Goal: Information Seeking & Learning: Learn about a topic

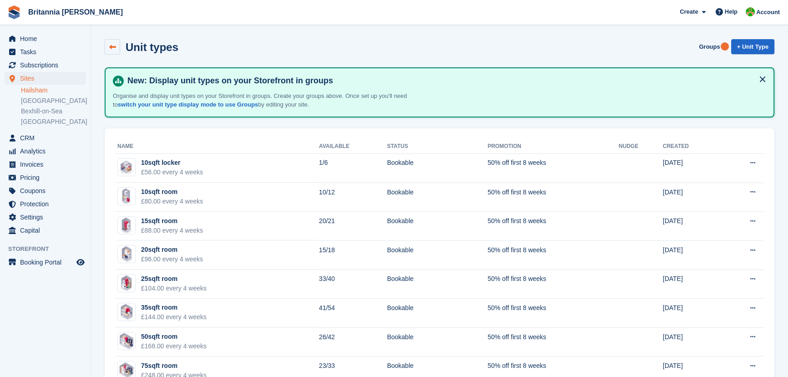
click at [112, 48] on icon at bounding box center [112, 47] width 7 height 7
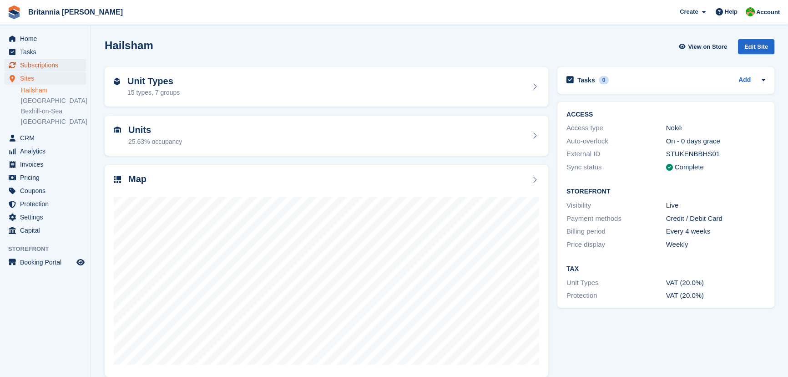
click at [35, 64] on span "Subscriptions" at bounding box center [47, 65] width 55 height 13
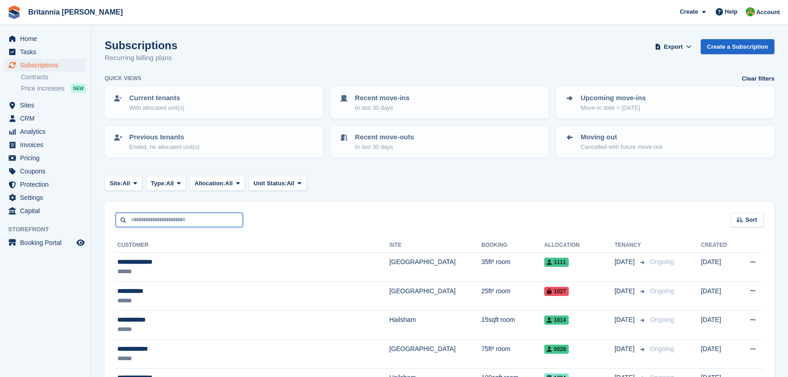
click at [208, 224] on input "text" at bounding box center [179, 220] width 127 height 15
type input "*****"
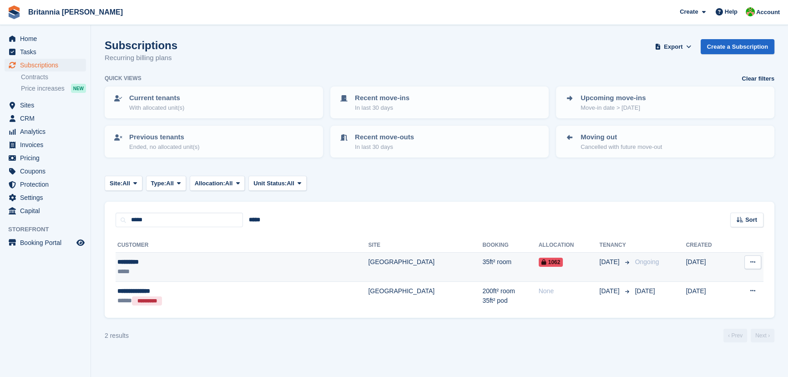
click at [189, 262] on div "*********" at bounding box center [189, 262] width 145 height 10
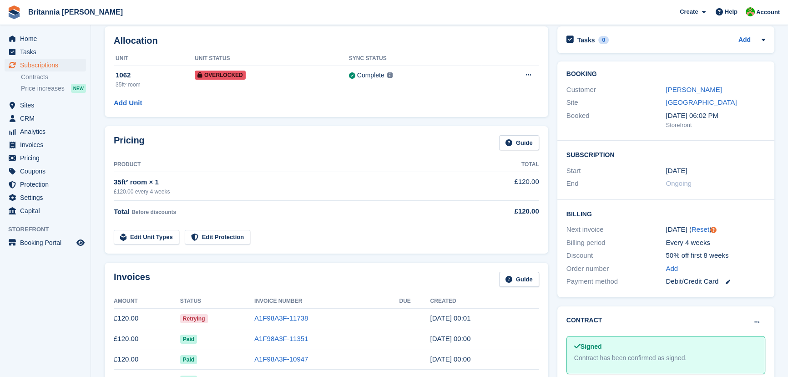
scroll to position [124, 0]
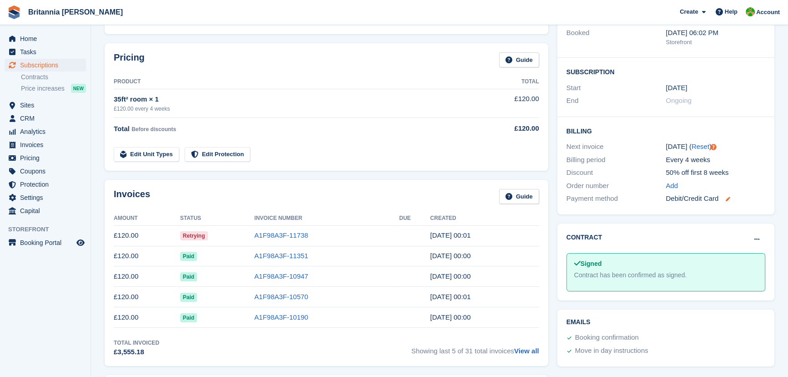
click at [727, 200] on icon at bounding box center [728, 199] width 5 height 5
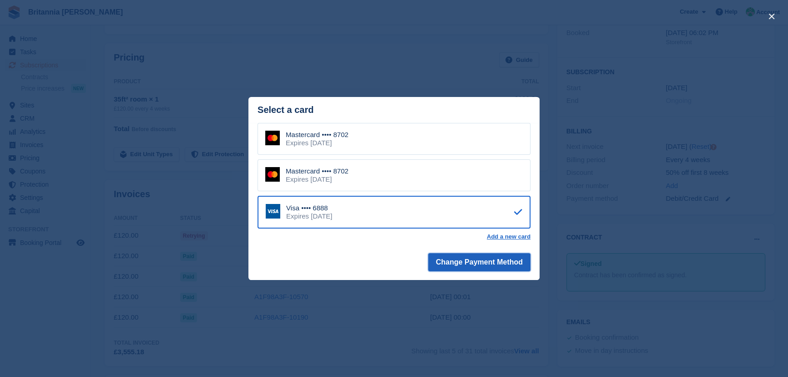
click at [467, 270] on button "Change Payment Method" at bounding box center [479, 262] width 102 height 18
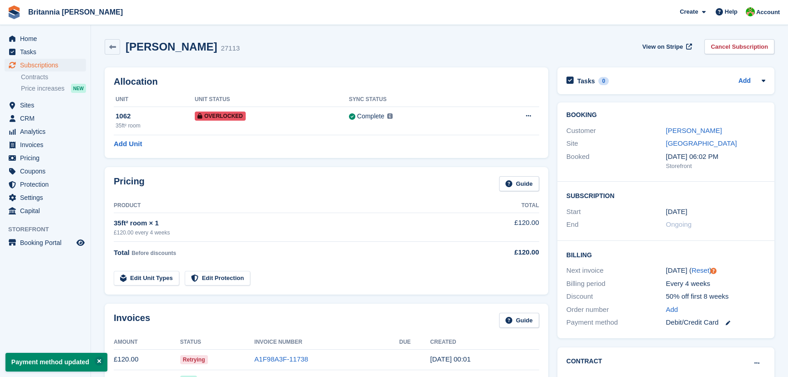
drag, startPoint x: 671, startPoint y: 307, endPoint x: 703, endPoint y: 310, distance: 32.5
click at [703, 310] on div "Add" at bounding box center [716, 310] width 100 height 10
click at [705, 311] on div "Add" at bounding box center [716, 310] width 100 height 10
click at [728, 322] on icon at bounding box center [728, 322] width 5 height 5
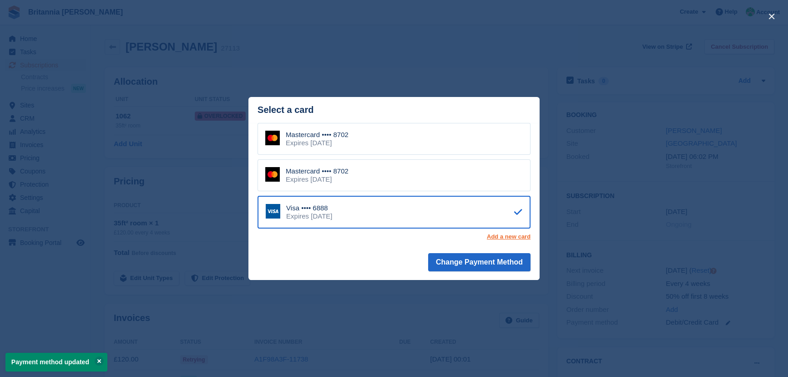
click at [499, 239] on link "Add a new card" at bounding box center [509, 236] width 44 height 7
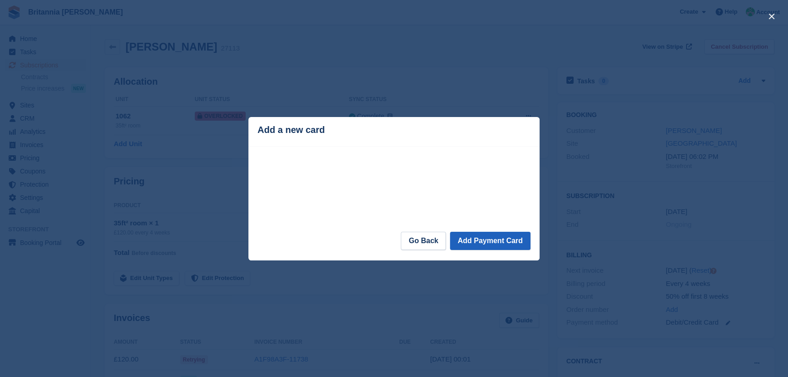
drag, startPoint x: 463, startPoint y: 224, endPoint x: 471, endPoint y: 240, distance: 18.1
click at [465, 229] on div "Loading Processing" at bounding box center [394, 187] width 273 height 87
click at [471, 240] on button "Add Payment Card" at bounding box center [490, 241] width 81 height 18
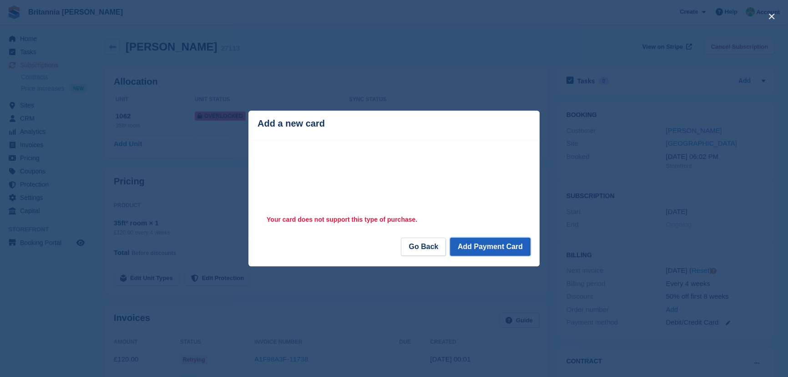
click at [457, 248] on button "Add Payment Card" at bounding box center [490, 247] width 81 height 18
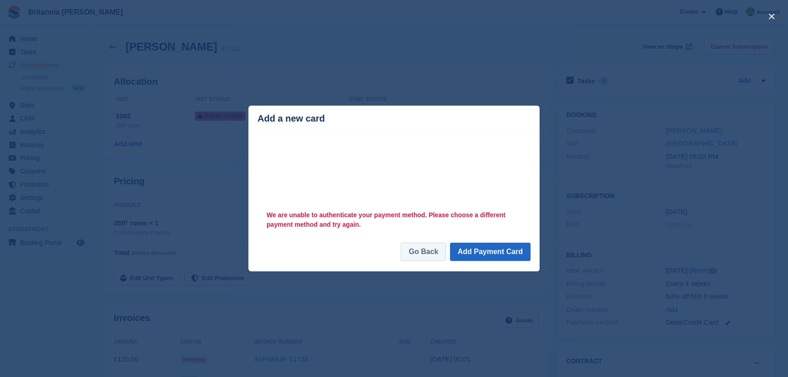
click at [433, 251] on link "Go Back" at bounding box center [423, 252] width 45 height 18
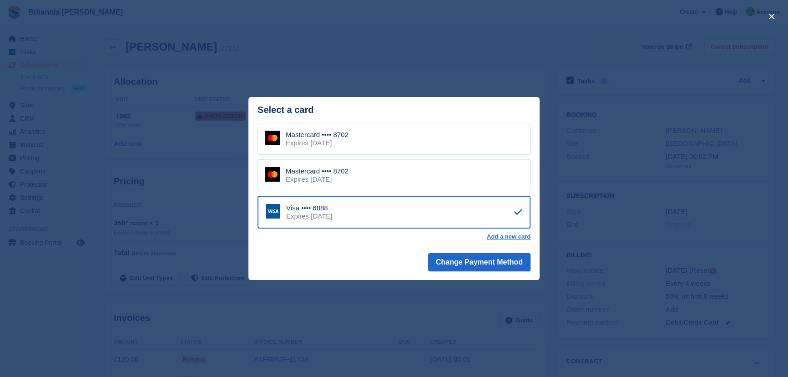
click at [585, 241] on div "close" at bounding box center [394, 188] width 788 height 377
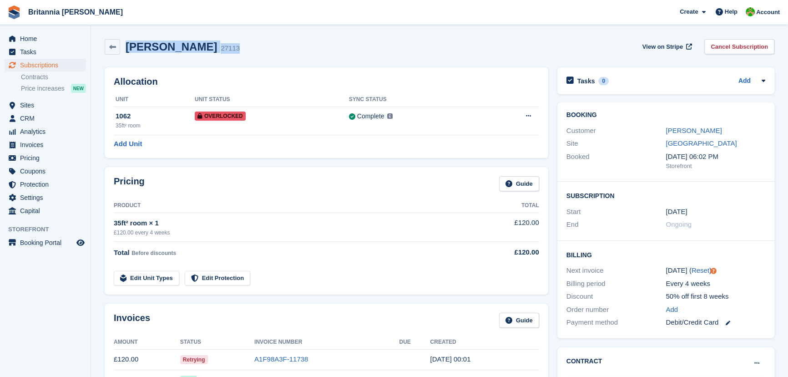
drag, startPoint x: 199, startPoint y: 52, endPoint x: 127, endPoint y: 43, distance: 72.0
click at [127, 43] on div "Jay Ryder 27113 View on Stripe Cancel Subscription" at bounding box center [440, 46] width 670 height 15
copy div "Jay Ryder 27113"
click at [31, 109] on span "Sites" at bounding box center [47, 105] width 55 height 13
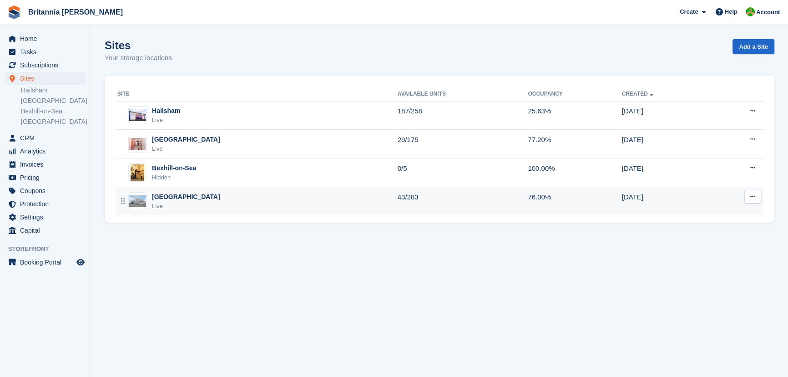
click at [168, 195] on div "[GEOGRAPHIC_DATA]" at bounding box center [186, 197] width 68 height 10
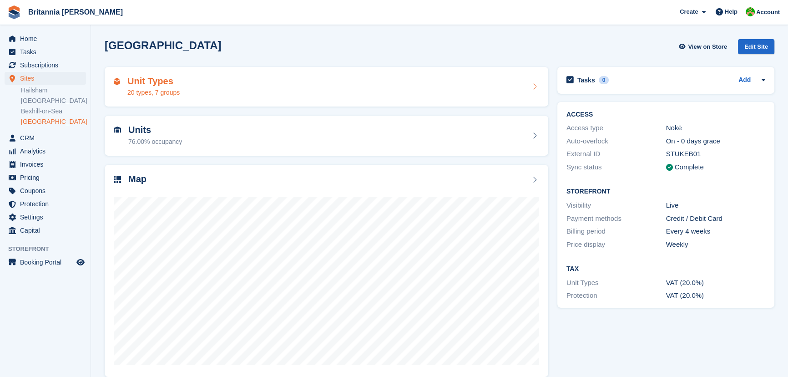
scroll to position [11, 0]
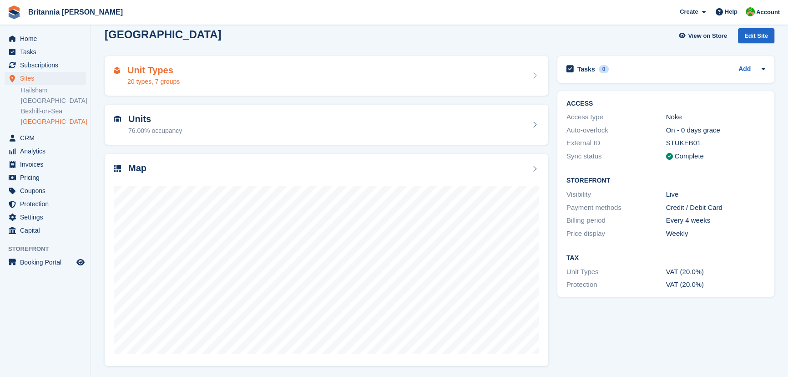
click at [183, 89] on div "Unit Types 20 types, 7 groups" at bounding box center [327, 76] width 444 height 40
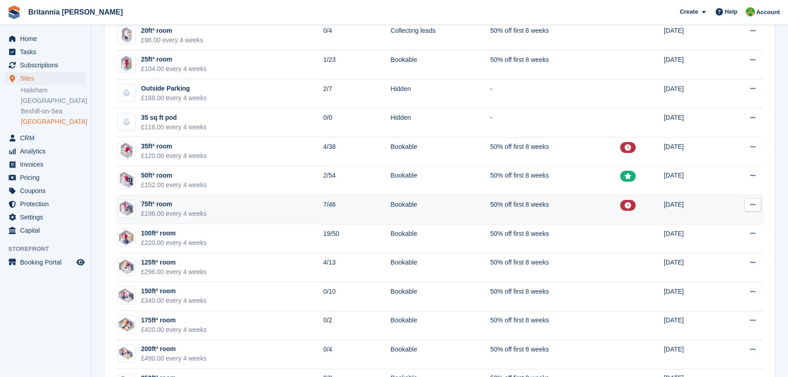
scroll to position [290, 0]
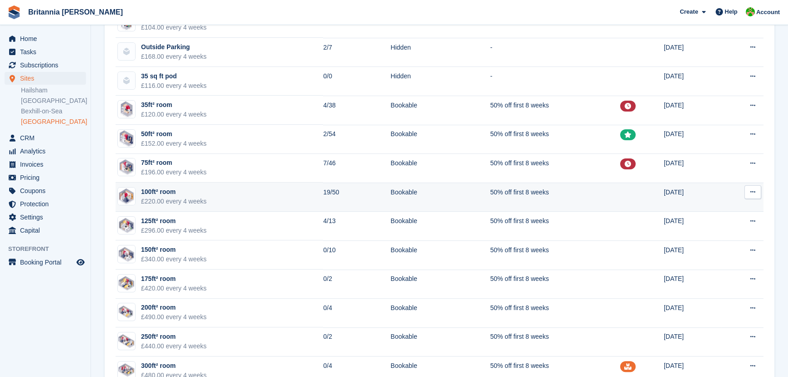
click at [225, 207] on td "100ft² room £220.00 every 4 weeks" at bounding box center [220, 197] width 208 height 29
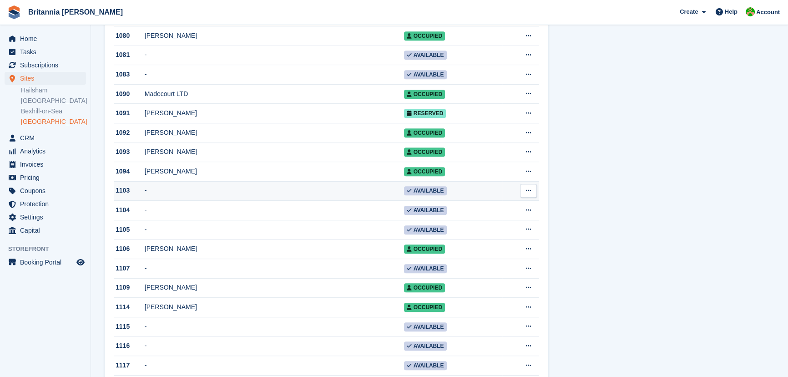
scroll to position [538, 0]
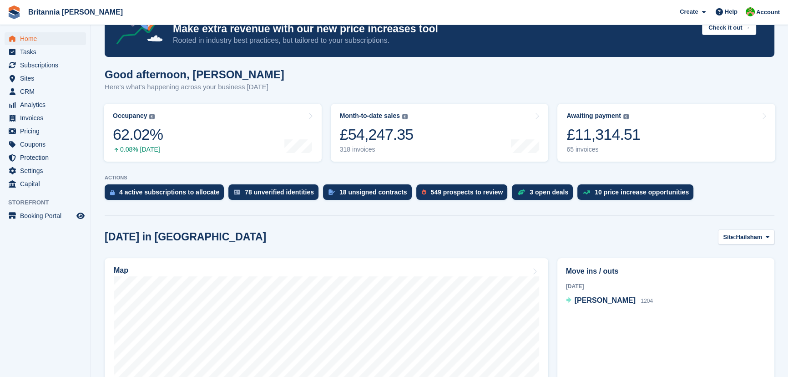
scroll to position [124, 0]
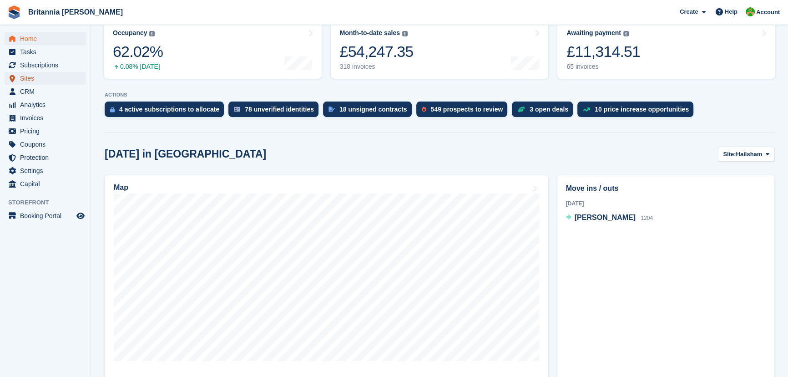
click at [30, 78] on span "Sites" at bounding box center [47, 78] width 55 height 13
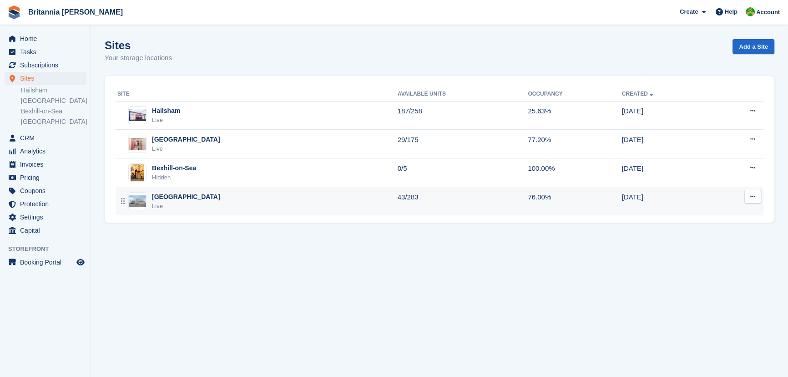
click at [162, 204] on div "Live" at bounding box center [186, 206] width 68 height 9
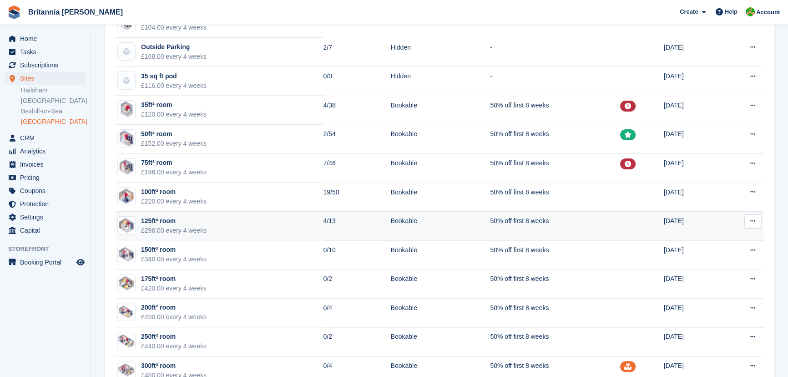
scroll to position [331, 0]
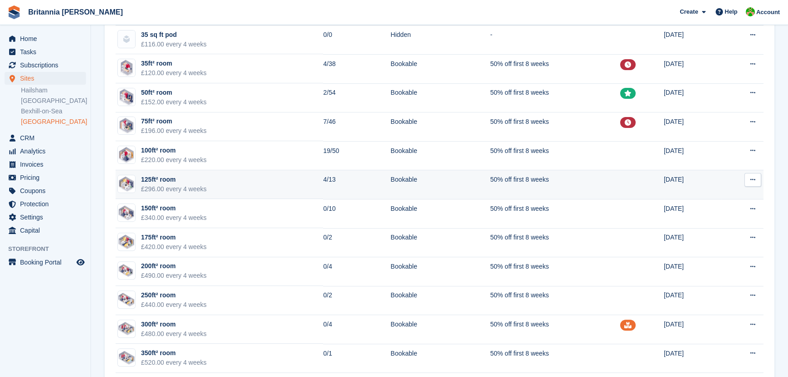
click at [197, 182] on div "125ft² room" at bounding box center [174, 180] width 66 height 10
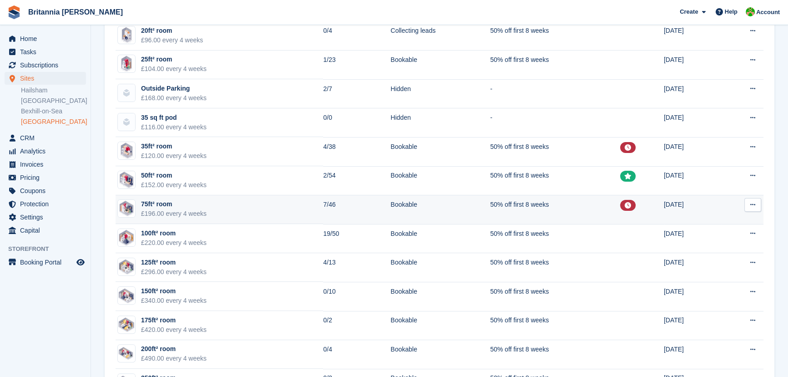
scroll to position [207, 0]
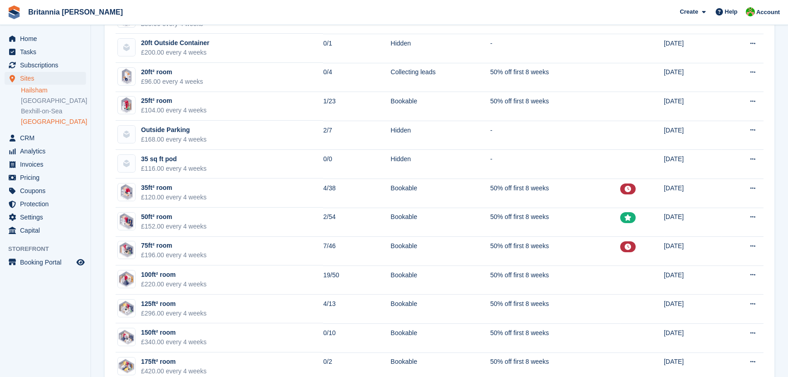
click at [42, 91] on link "Hailsham" at bounding box center [53, 90] width 65 height 9
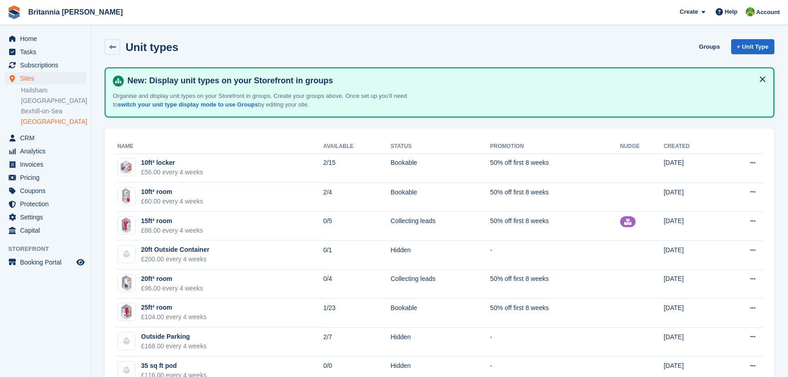
scroll to position [207, 0]
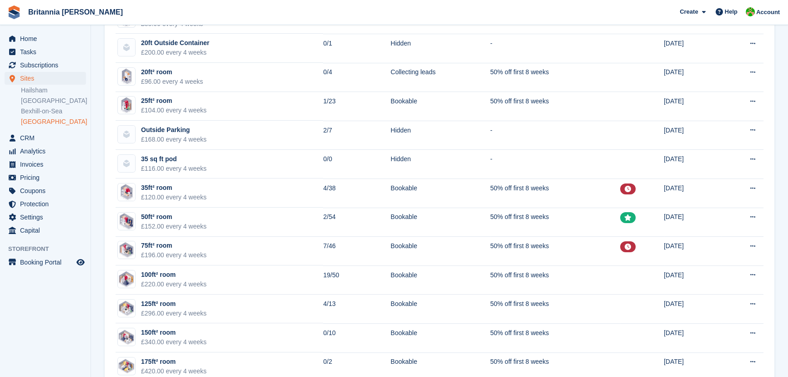
click at [36, 120] on link "[GEOGRAPHIC_DATA]" at bounding box center [53, 121] width 65 height 9
